Goal: Information Seeking & Learning: Learn about a topic

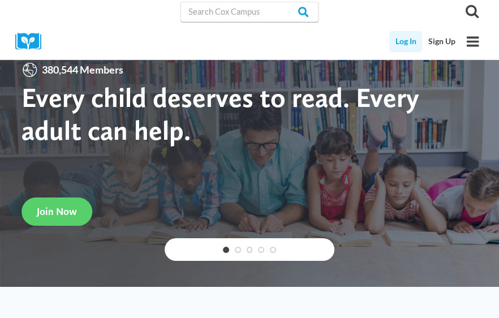
click at [407, 44] on link "Log In" at bounding box center [405, 41] width 33 height 21
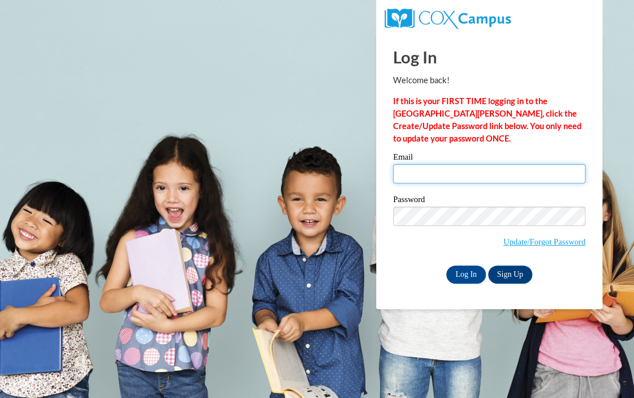
click at [474, 169] on input "Email" at bounding box center [489, 173] width 192 height 19
type input "rg_alexander@g.gcpsk12.org"
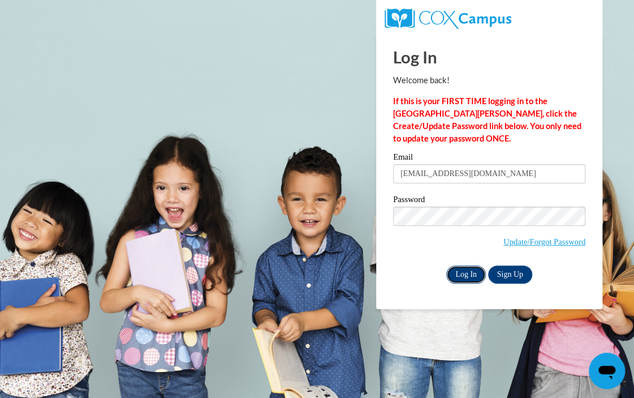
click at [468, 270] on input "Log In" at bounding box center [466, 274] width 40 height 18
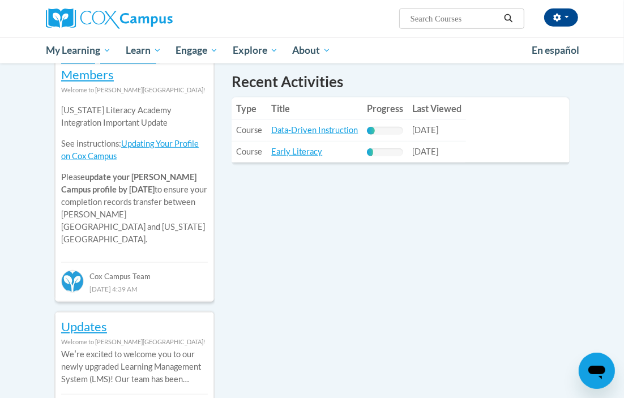
scroll to position [424, 0]
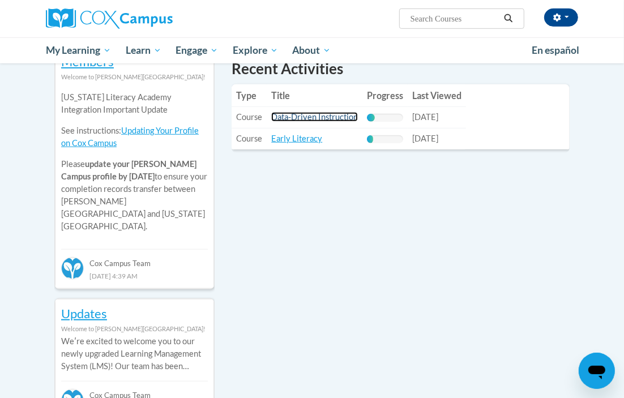
click at [325, 118] on link "Data-Driven Instruction" at bounding box center [314, 117] width 87 height 10
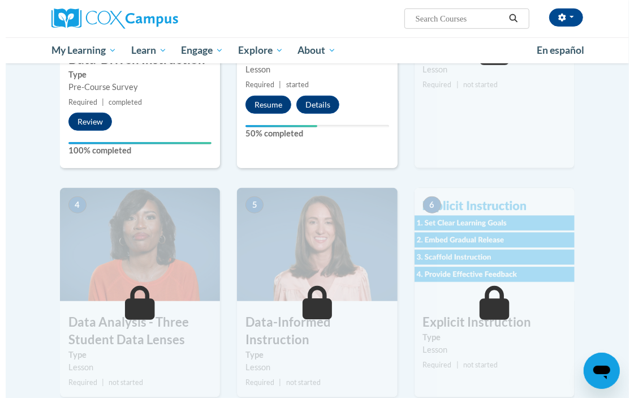
scroll to position [354, 0]
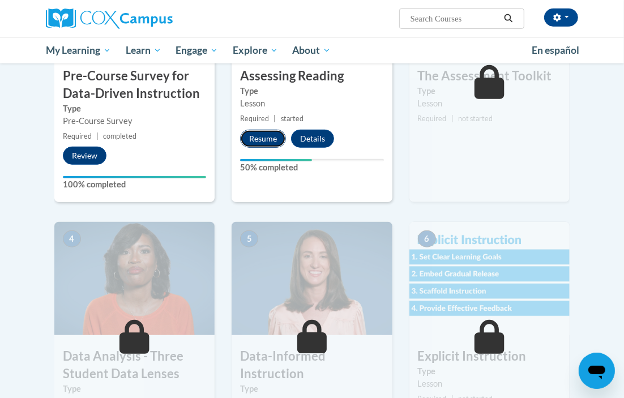
click at [264, 138] on button "Resume" at bounding box center [263, 139] width 46 height 18
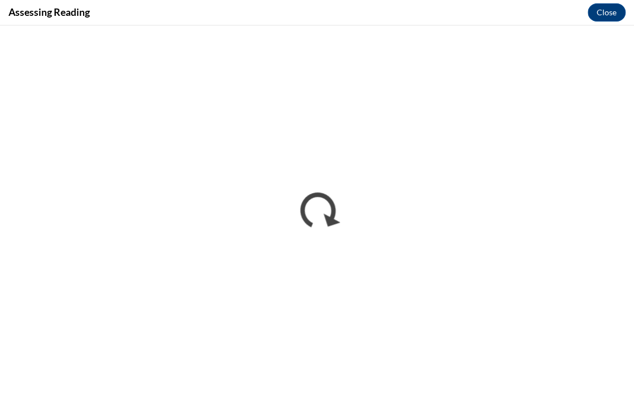
scroll to position [0, 0]
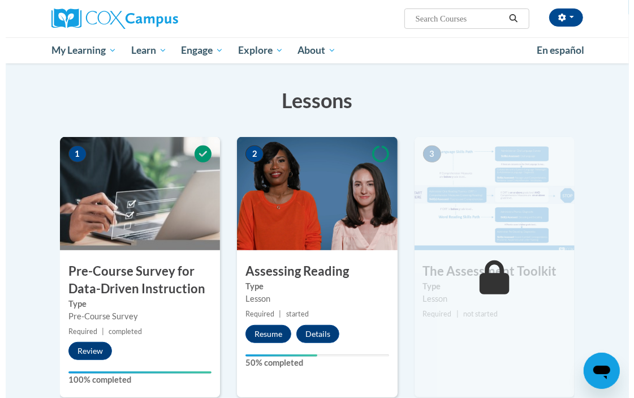
scroll to position [212, 0]
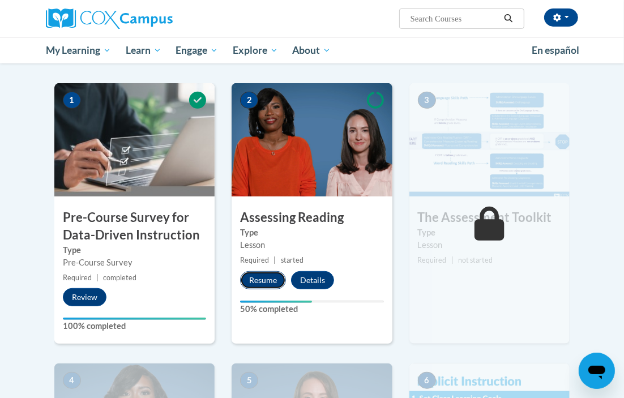
click at [264, 280] on button "Resume" at bounding box center [263, 280] width 46 height 18
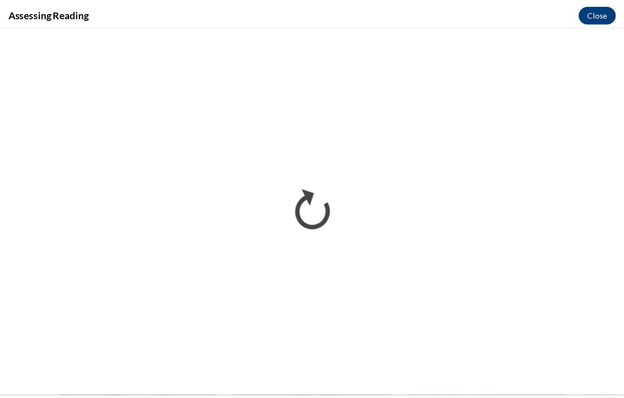
scroll to position [0, 0]
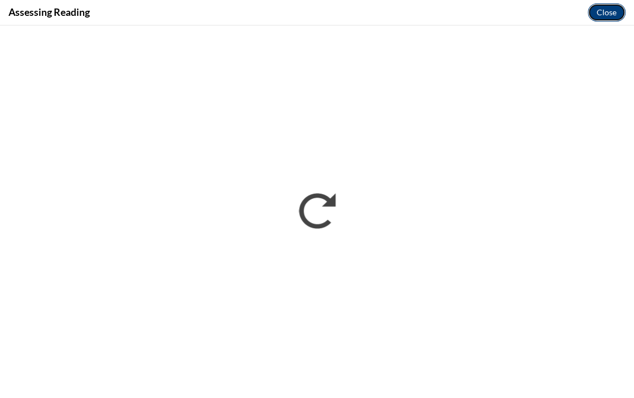
click at [603, 14] on button "Close" at bounding box center [607, 12] width 38 height 18
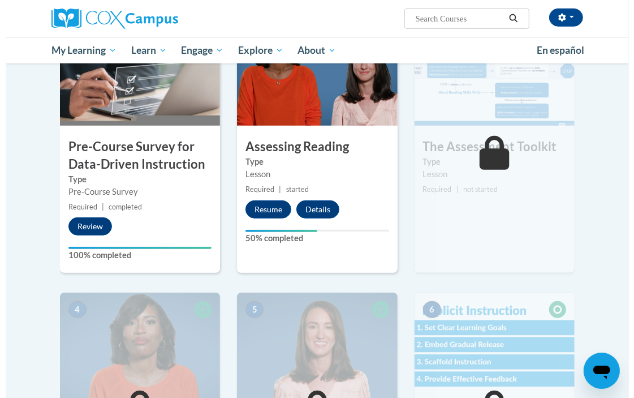
scroll to position [354, 0]
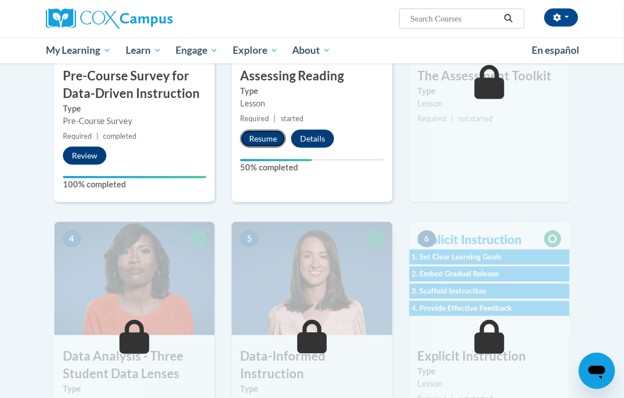
click at [259, 135] on button "Resume" at bounding box center [263, 139] width 46 height 18
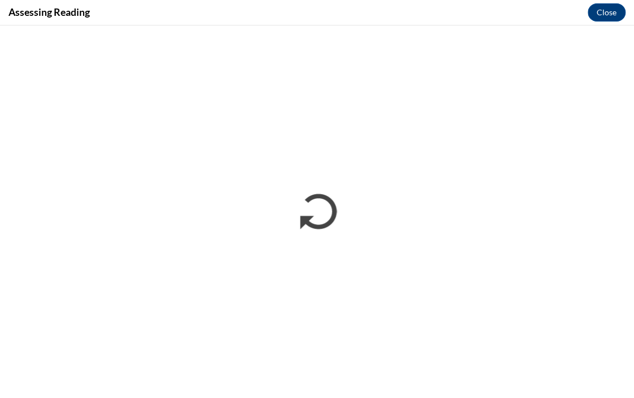
scroll to position [0, 0]
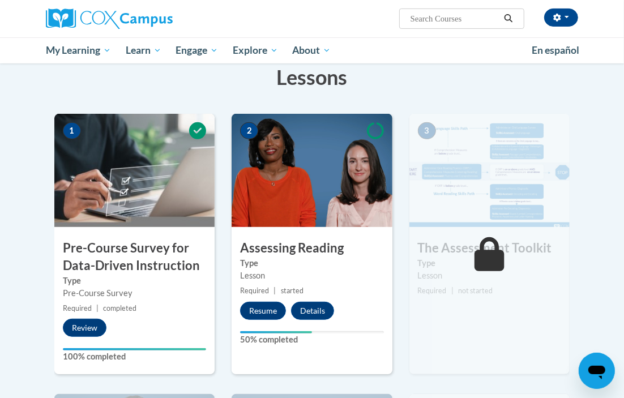
scroll to position [212, 0]
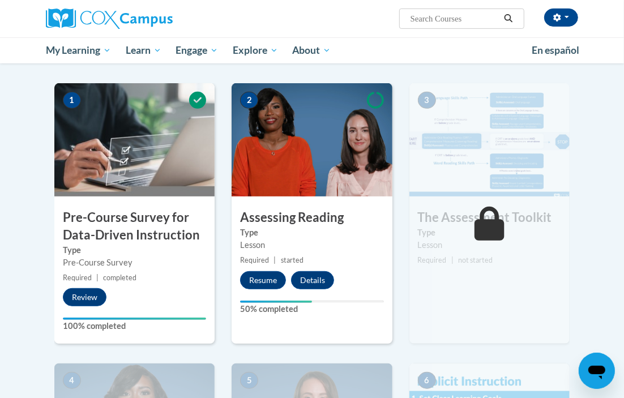
click at [536, 160] on img at bounding box center [489, 139] width 160 height 113
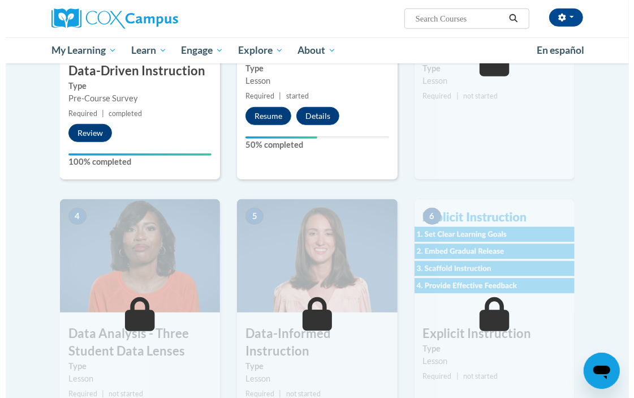
scroll to position [354, 0]
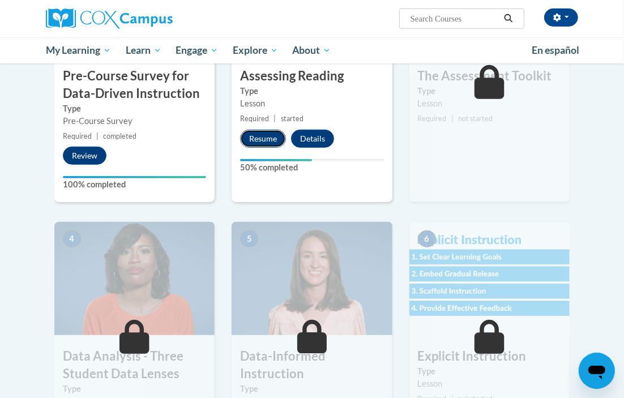
click at [262, 136] on button "Resume" at bounding box center [263, 139] width 46 height 18
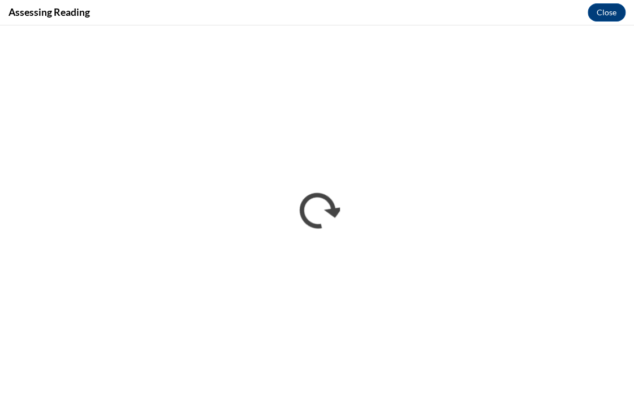
scroll to position [0, 0]
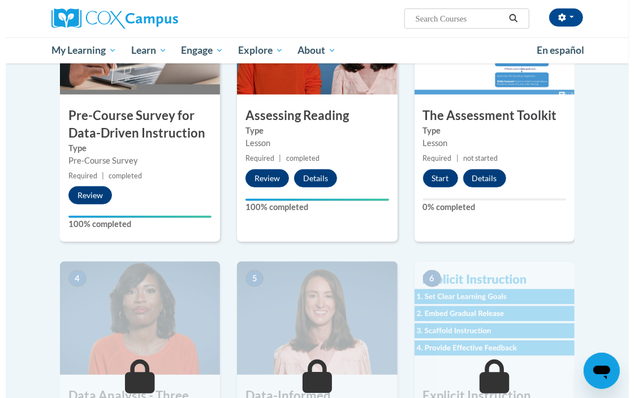
scroll to position [283, 0]
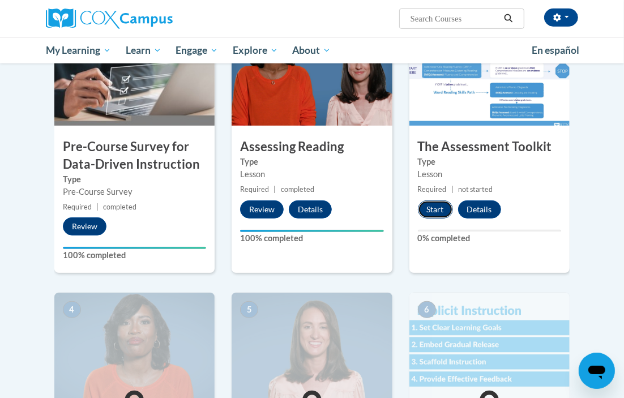
click at [436, 205] on button "Start" at bounding box center [435, 209] width 35 height 18
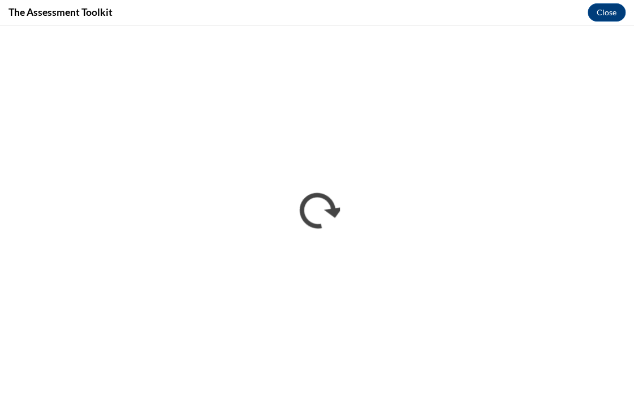
scroll to position [0, 0]
